Goal: Task Accomplishment & Management: Complete application form

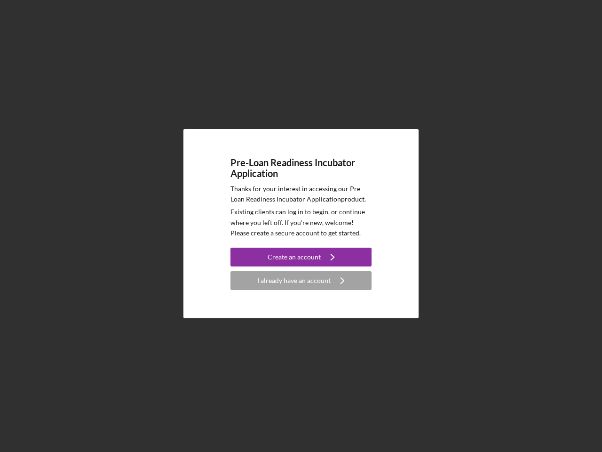
click at [301, 226] on p "Existing clients can log in to begin, or continue where you left off. If you're…" at bounding box center [301, 223] width 141 height 32
click at [301, 257] on div "Create an account" at bounding box center [294, 257] width 53 height 19
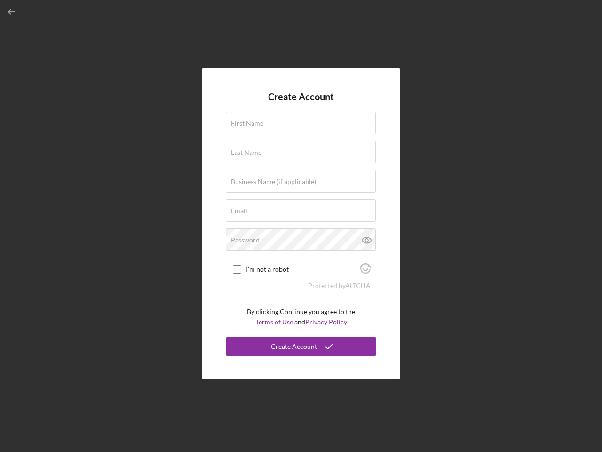
click at [301, 281] on div "Protected by [PERSON_NAME]" at bounding box center [301, 286] width 150 height 10
